Goal: Navigation & Orientation: Go to known website

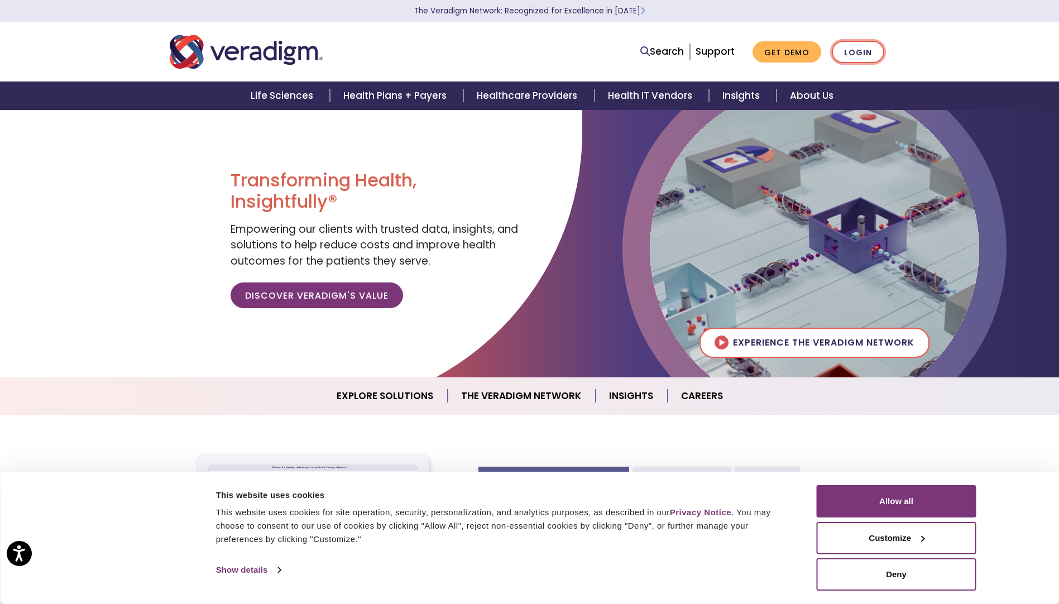
click at [859, 45] on link "Login" at bounding box center [858, 52] width 52 height 23
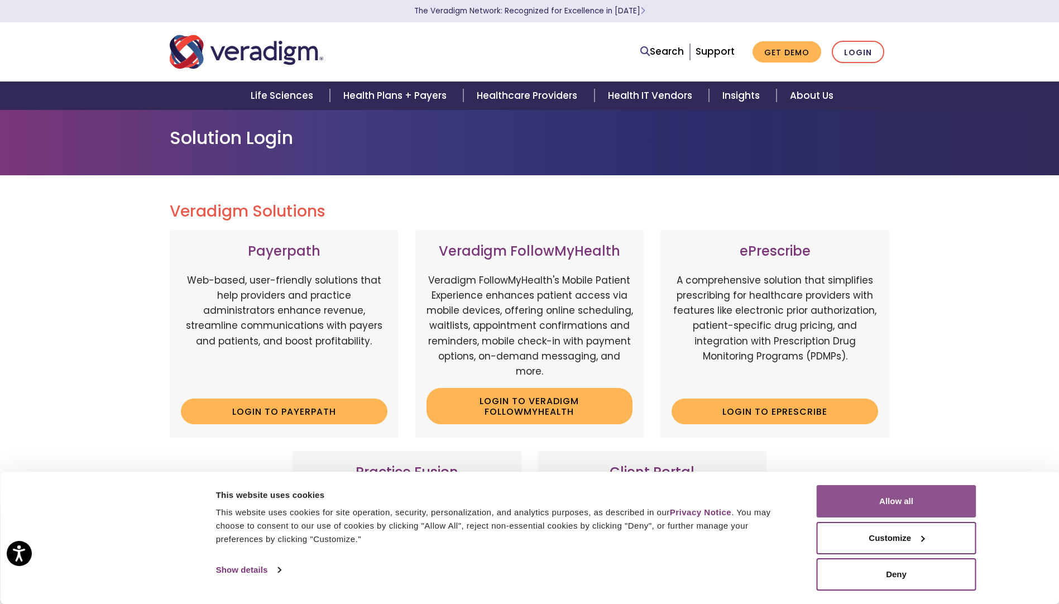
click at [887, 501] on button "Allow all" at bounding box center [897, 501] width 160 height 32
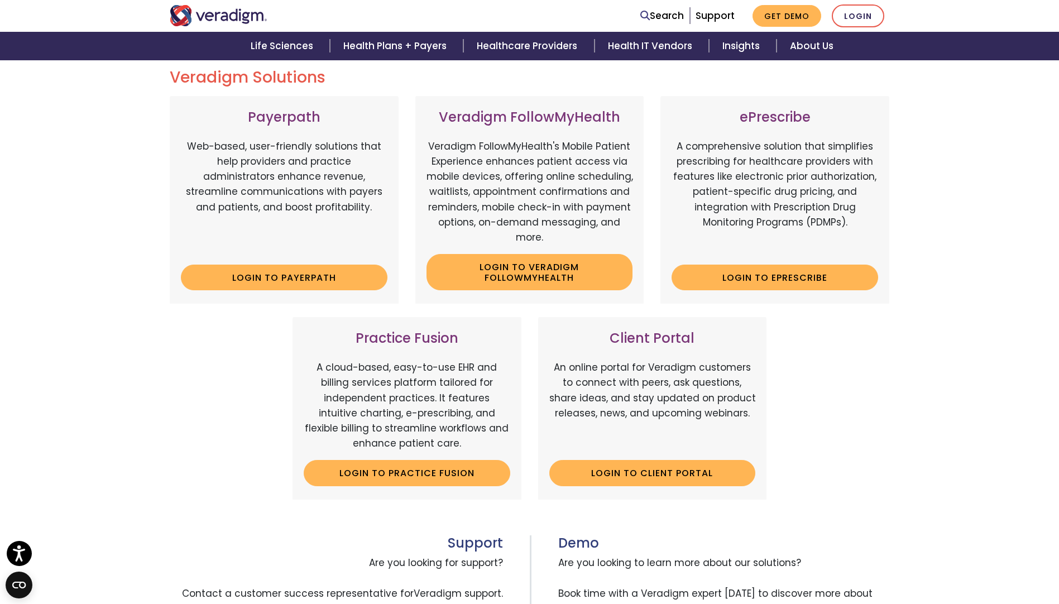
scroll to position [167, 0]
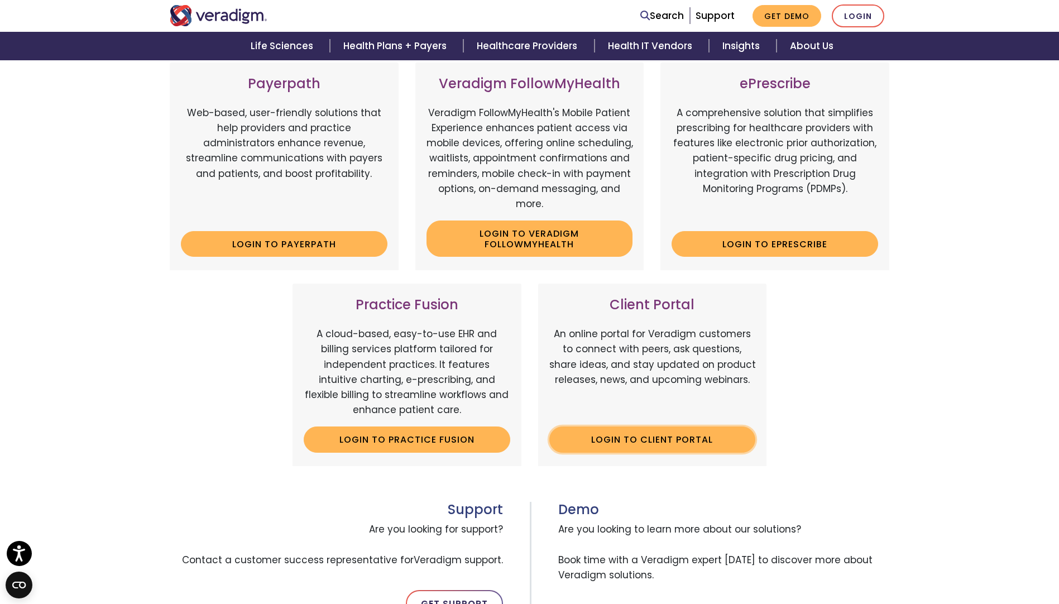
click at [717, 435] on link "Login to Client Portal" at bounding box center [652, 440] width 207 height 26
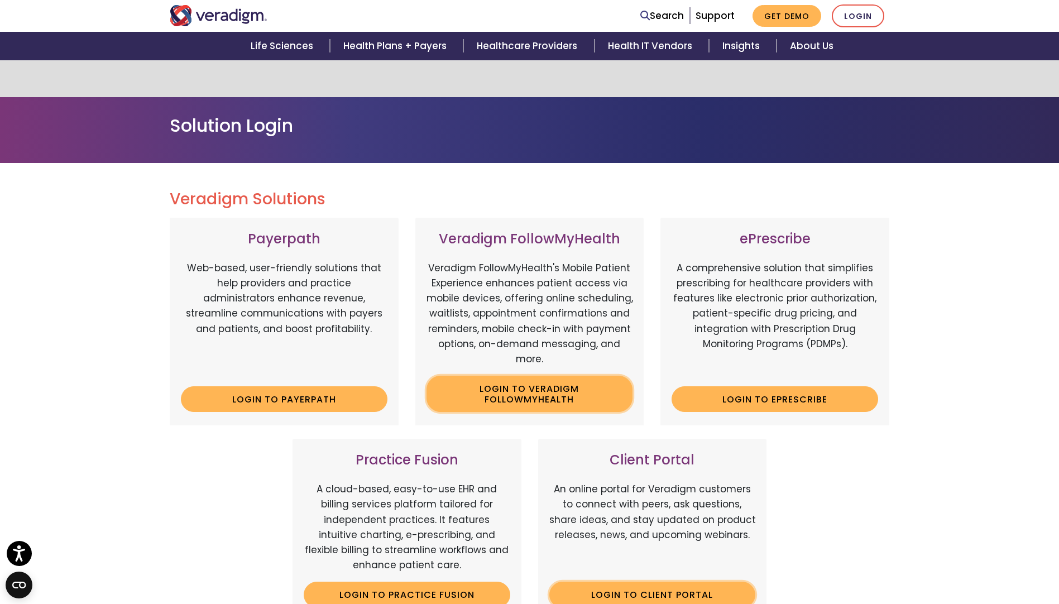
scroll to position [0, 0]
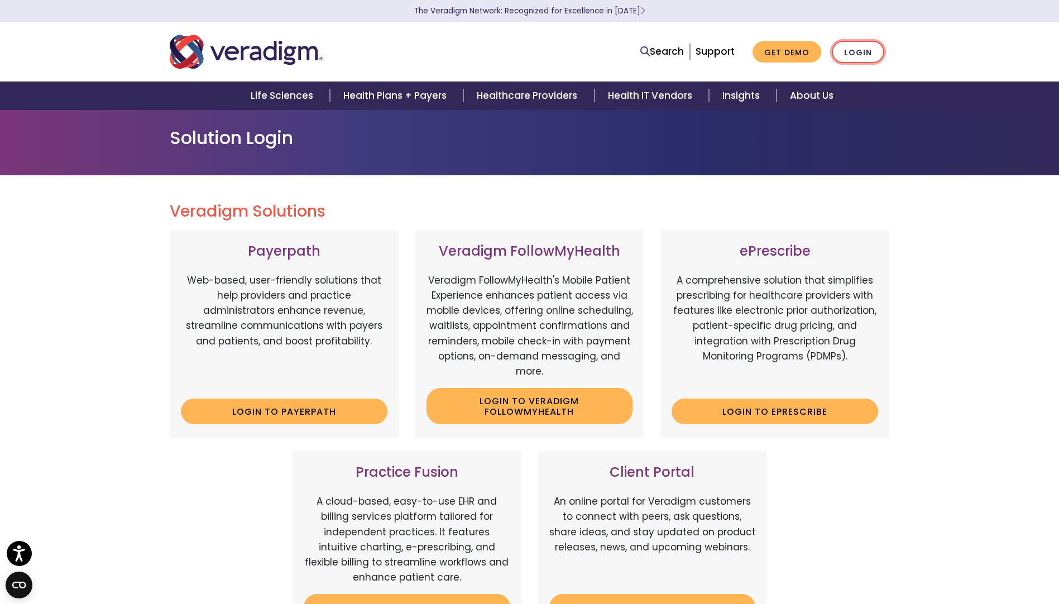
click at [860, 50] on link "Login" at bounding box center [858, 52] width 52 height 23
